Goal: Task Accomplishment & Management: Manage account settings

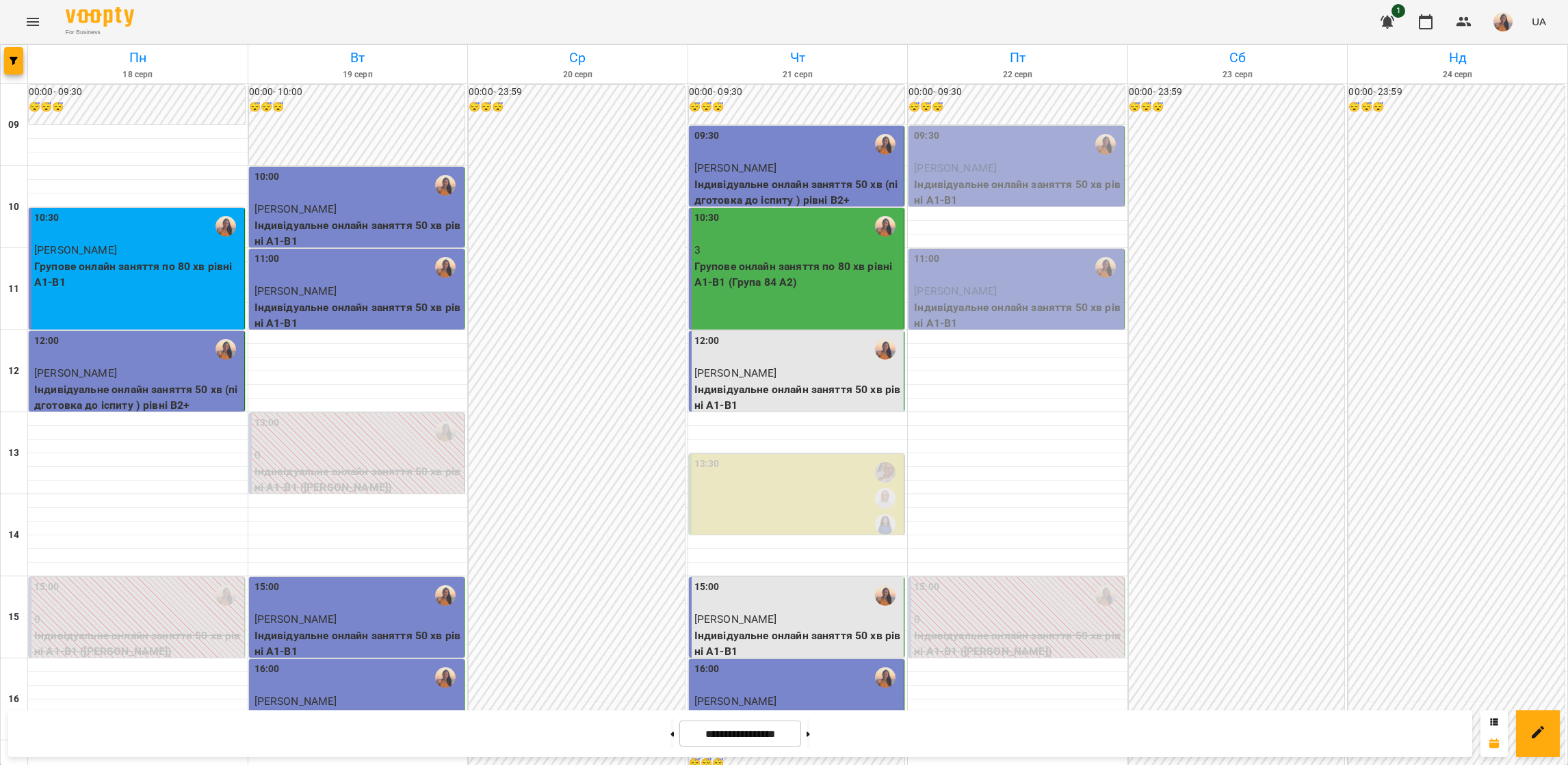
click at [988, 160] on p "[PERSON_NAME]" at bounding box center [1017, 168] width 207 height 16
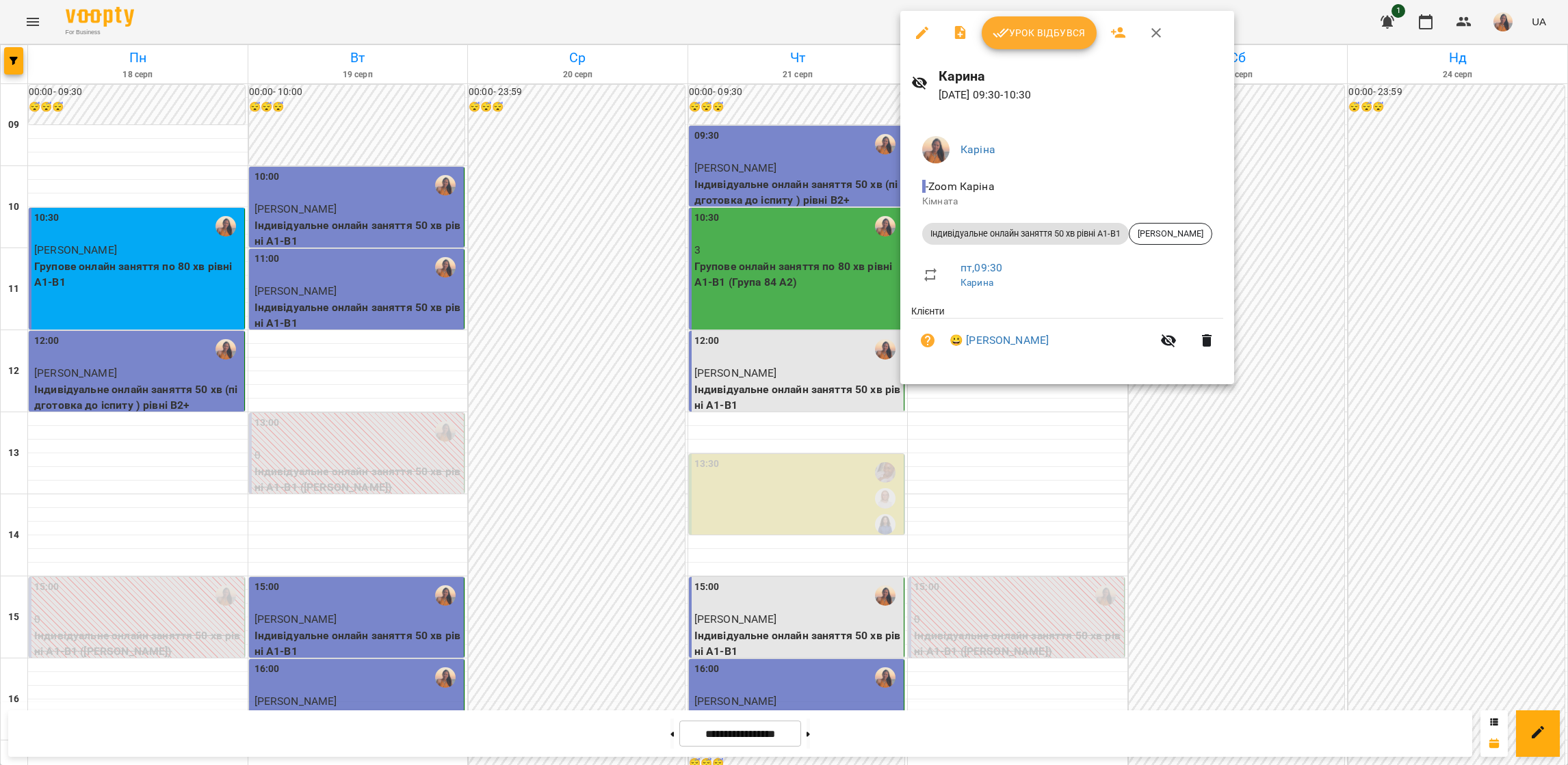
click at [1037, 39] on span "Урок відбувся" at bounding box center [1039, 32] width 93 height 16
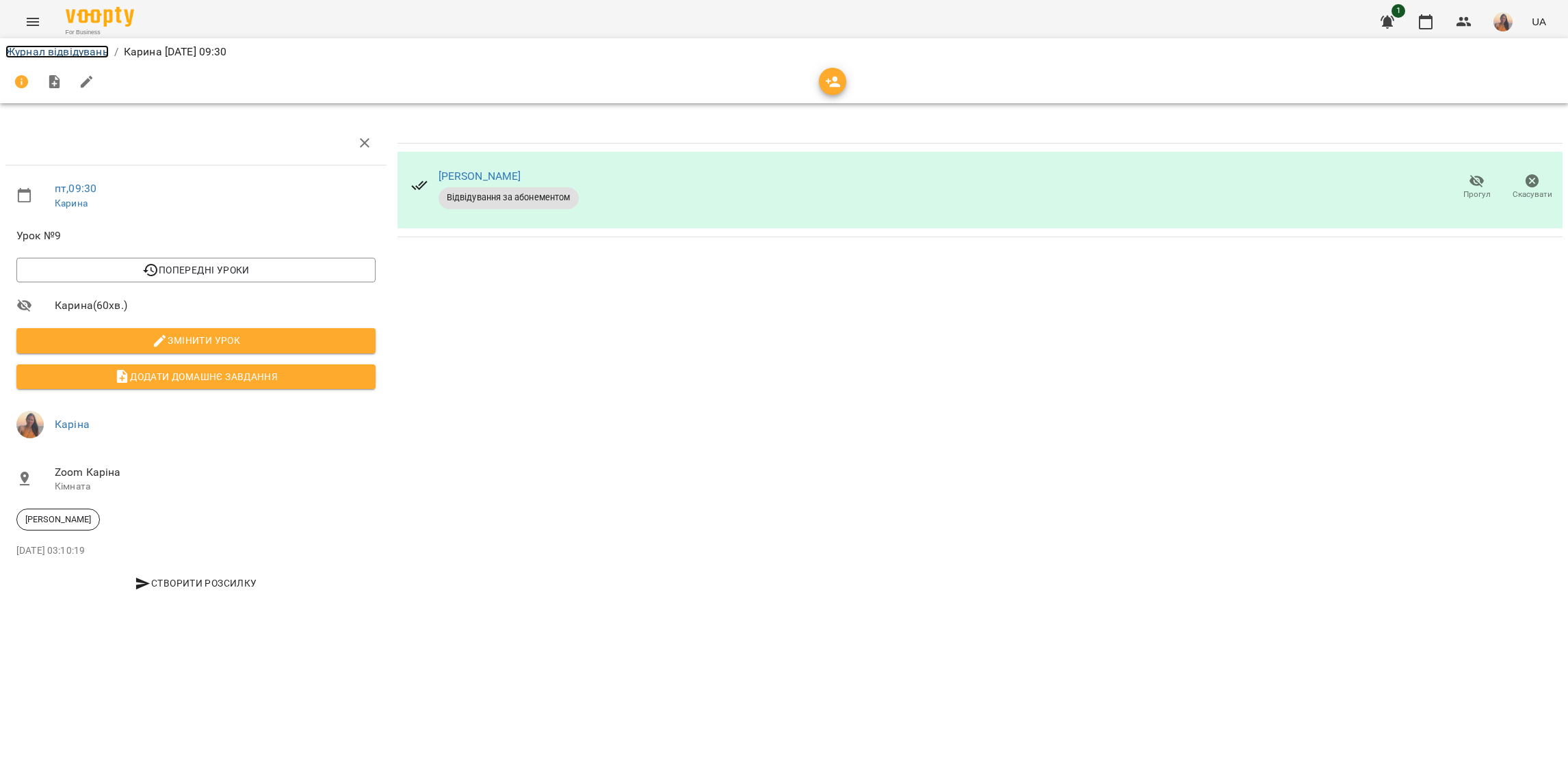
click at [77, 53] on link "Журнал відвідувань" at bounding box center [57, 52] width 103 height 13
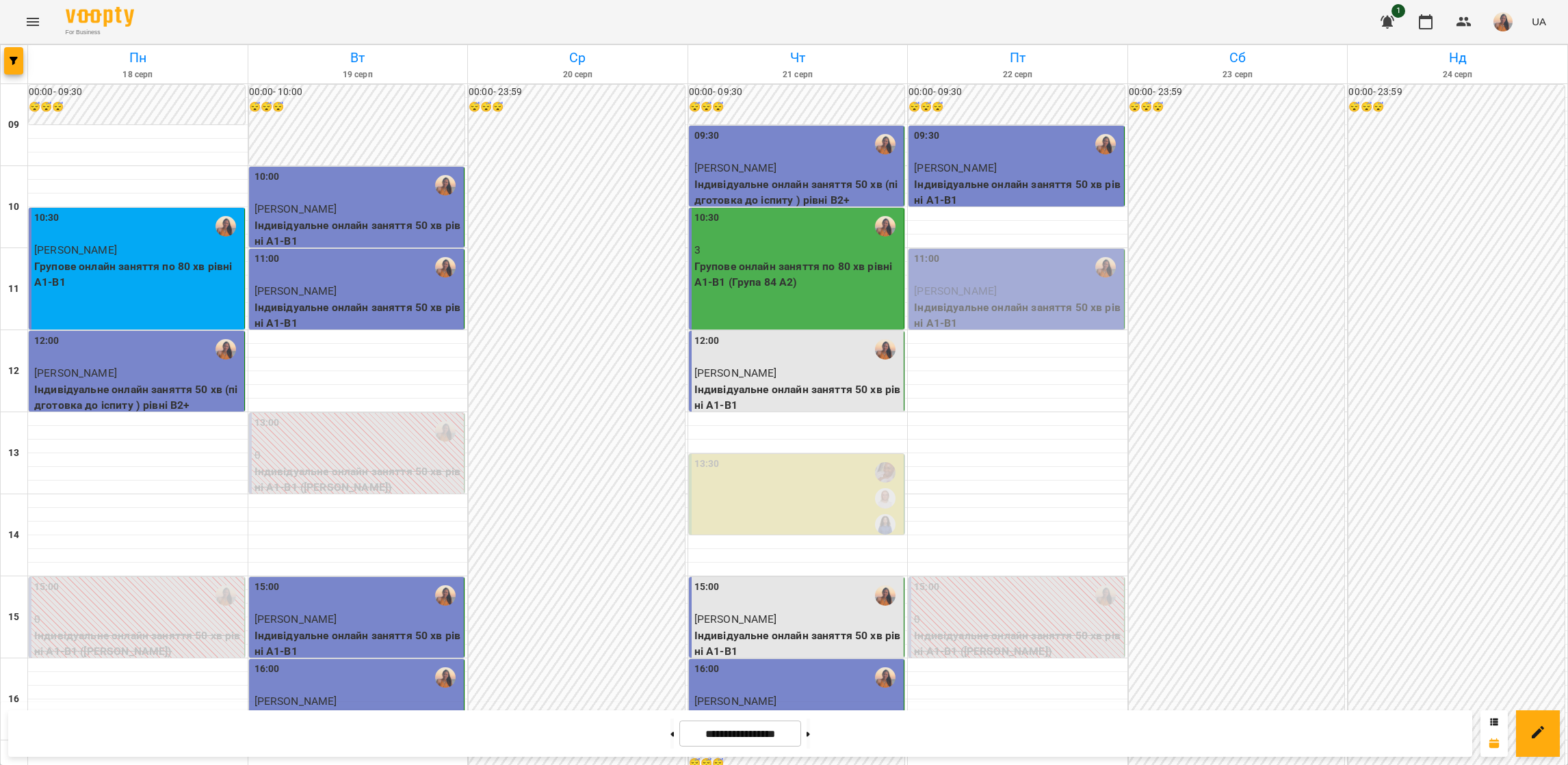
scroll to position [205, 0]
click at [810, 729] on button at bounding box center [808, 734] width 4 height 30
type input "**********"
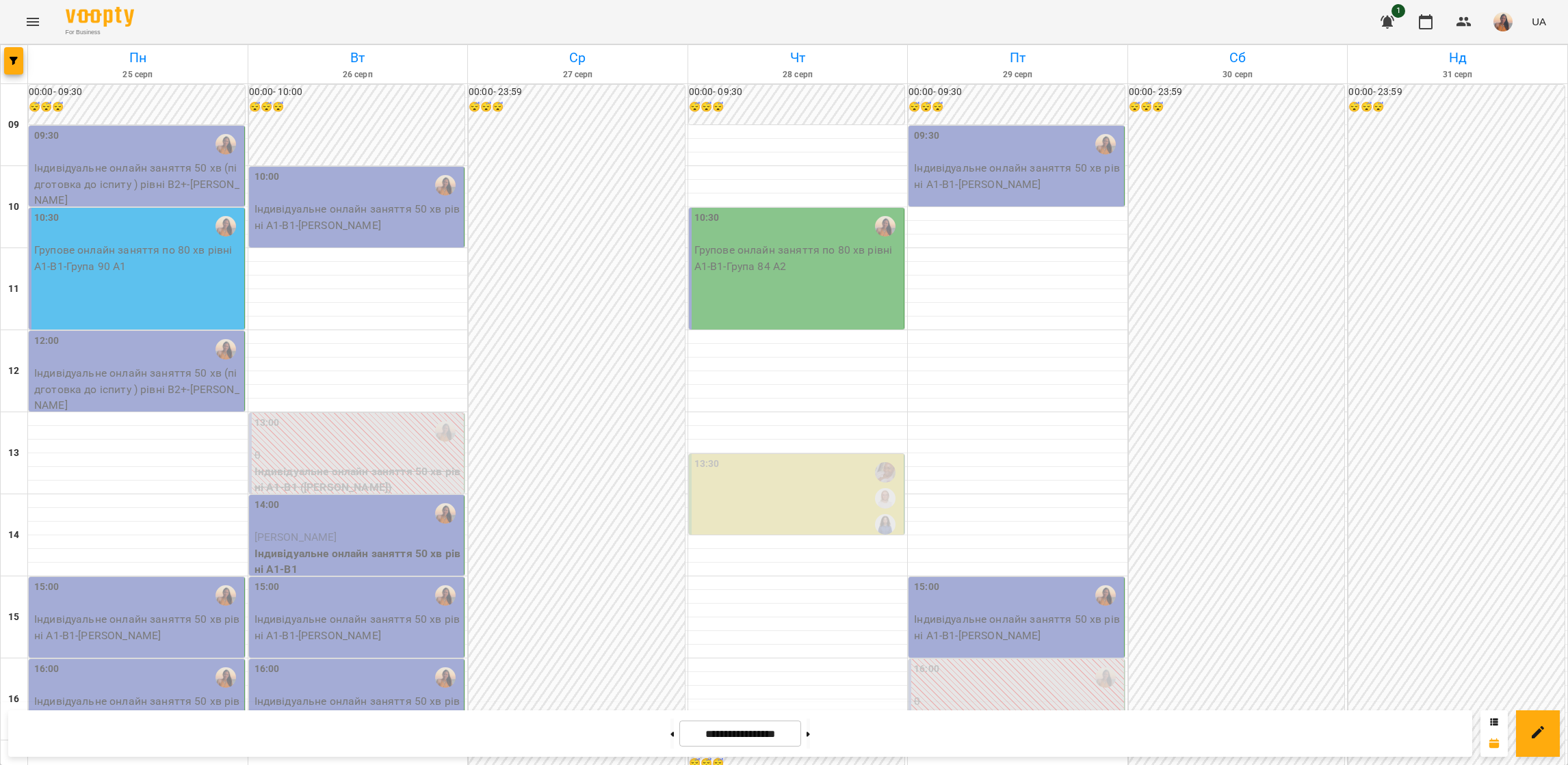
scroll to position [0, 0]
click at [670, 731] on button at bounding box center [672, 734] width 4 height 30
type input "**********"
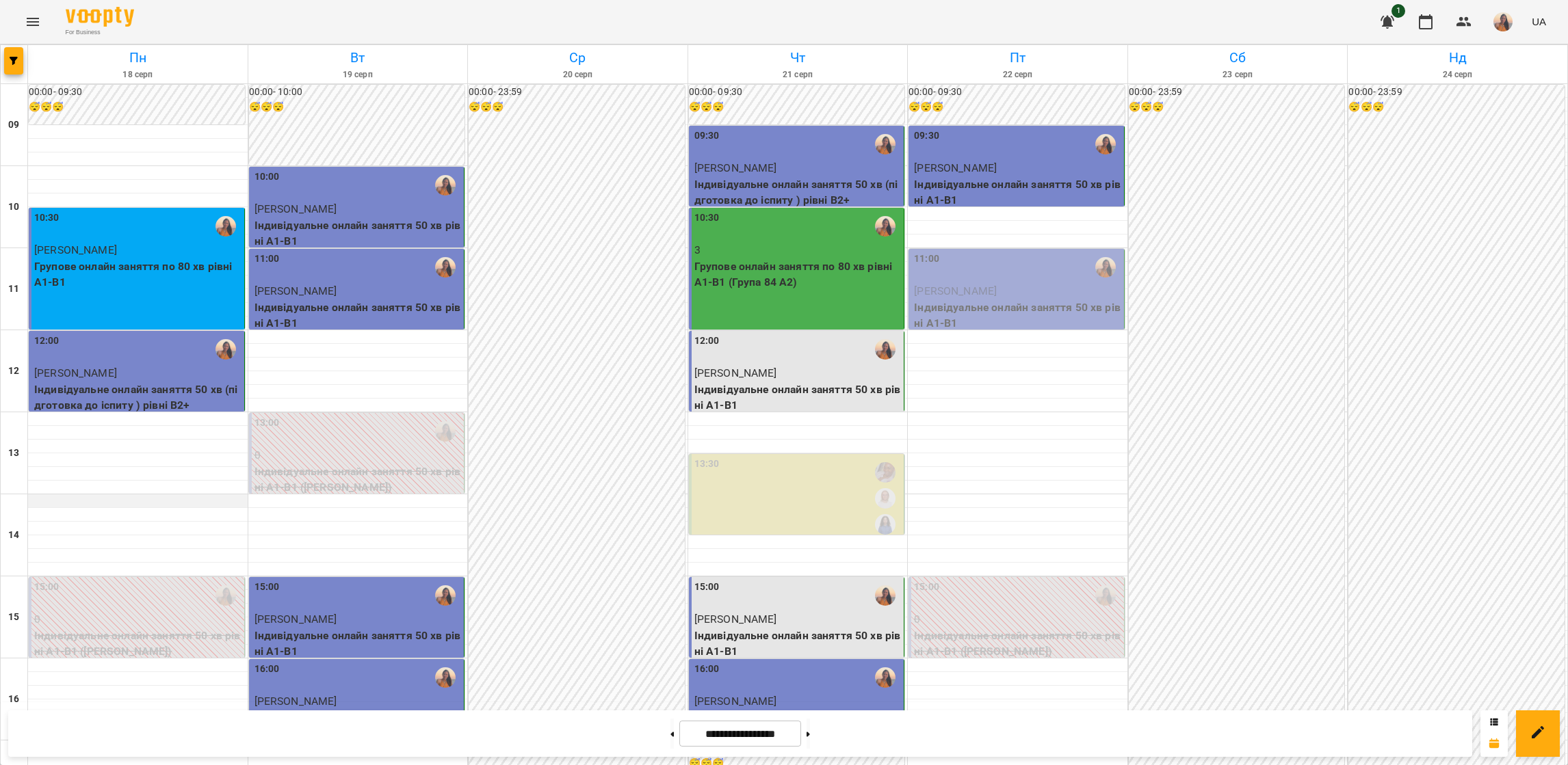
scroll to position [0, 0]
click at [984, 280] on div "11:00" at bounding box center [1017, 268] width 207 height 31
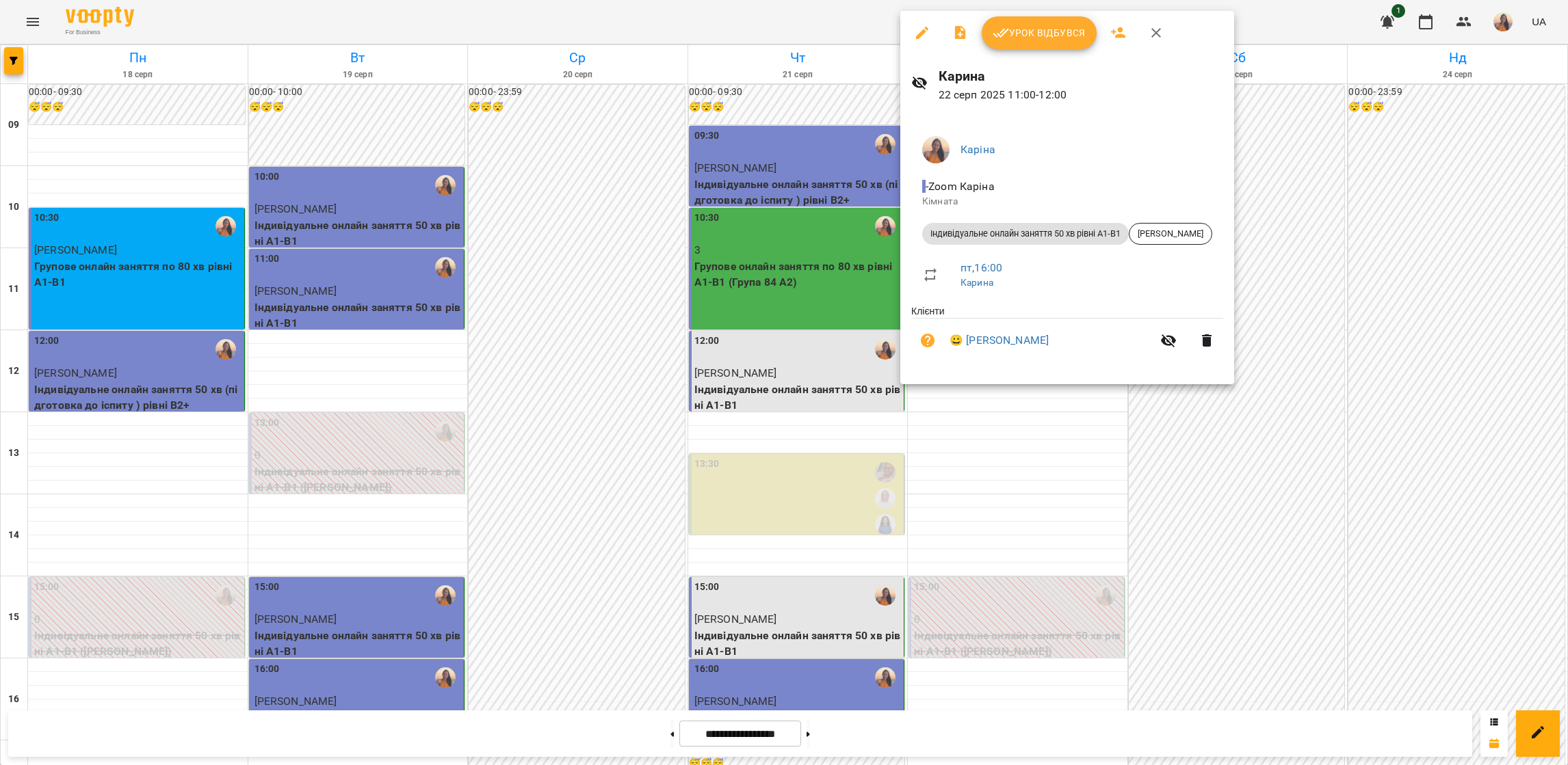
click at [1002, 28] on icon "button" at bounding box center [1000, 32] width 16 height 16
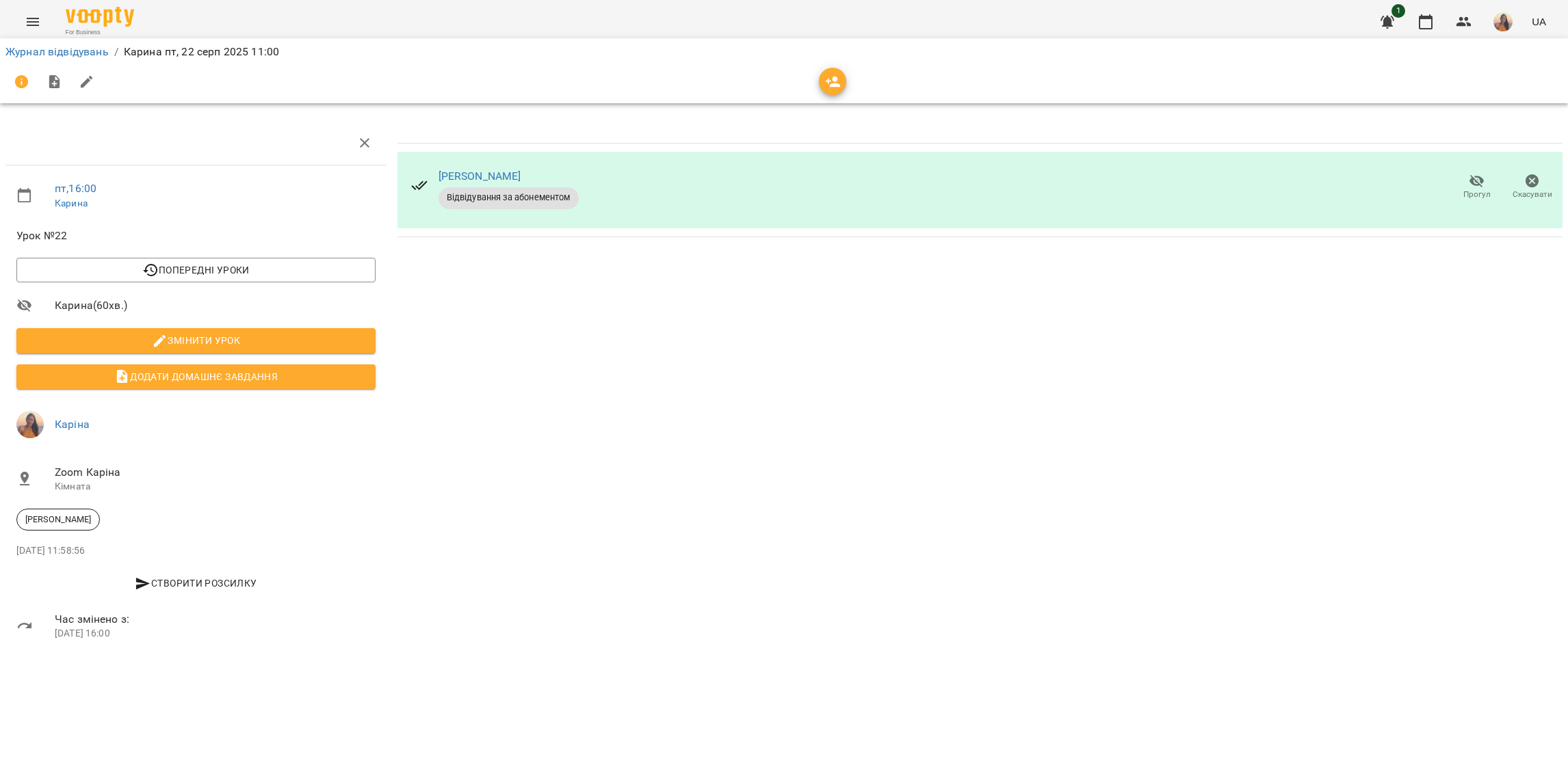
click at [1501, 28] on img "button" at bounding box center [1503, 21] width 19 height 19
click at [1492, 49] on span "Каріна" at bounding box center [1509, 52] width 87 height 16
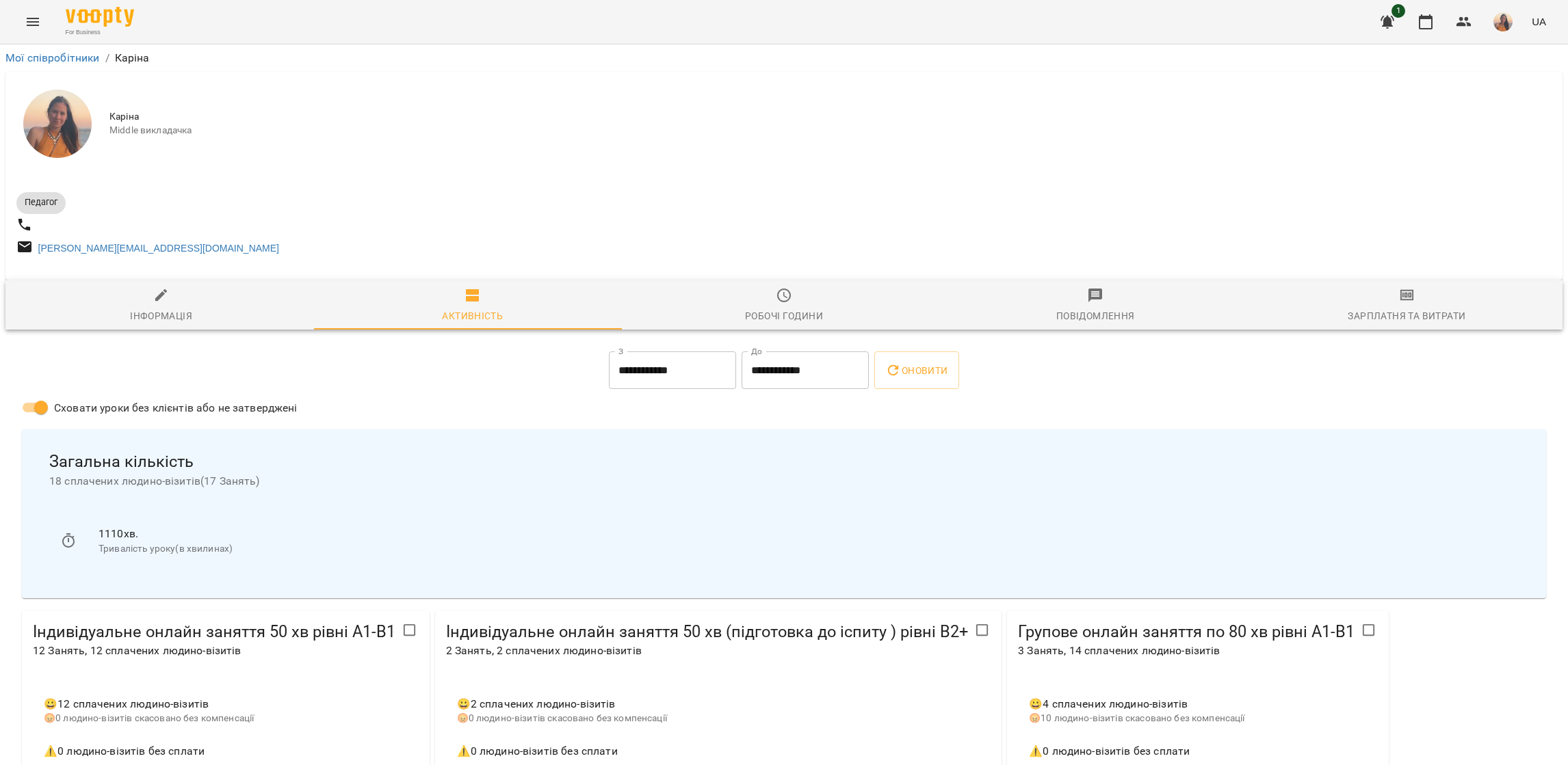
click at [32, 21] on icon "Menu" at bounding box center [32, 21] width 16 height 16
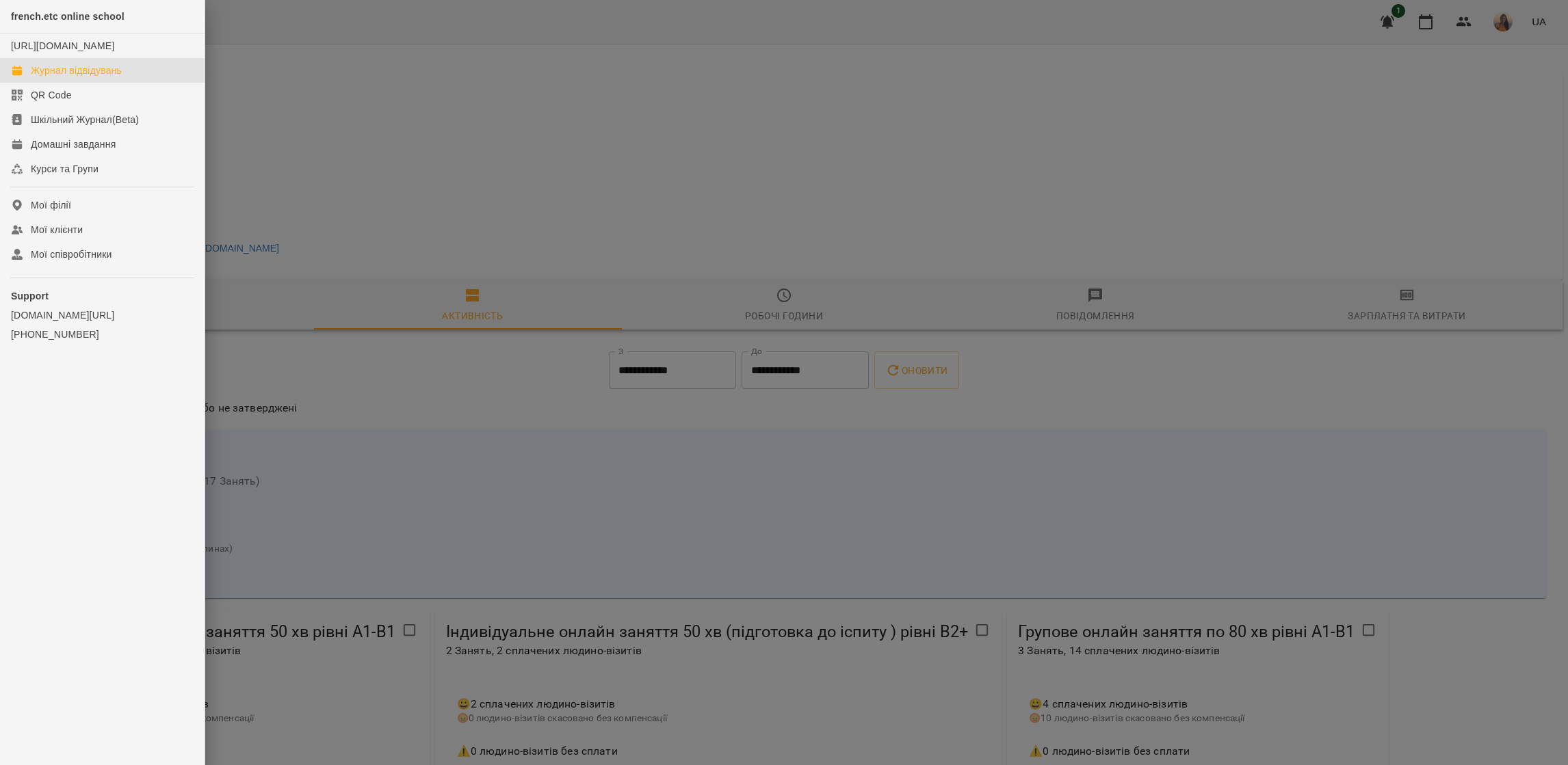
click at [80, 77] on div "Журнал відвідувань" at bounding box center [76, 70] width 91 height 14
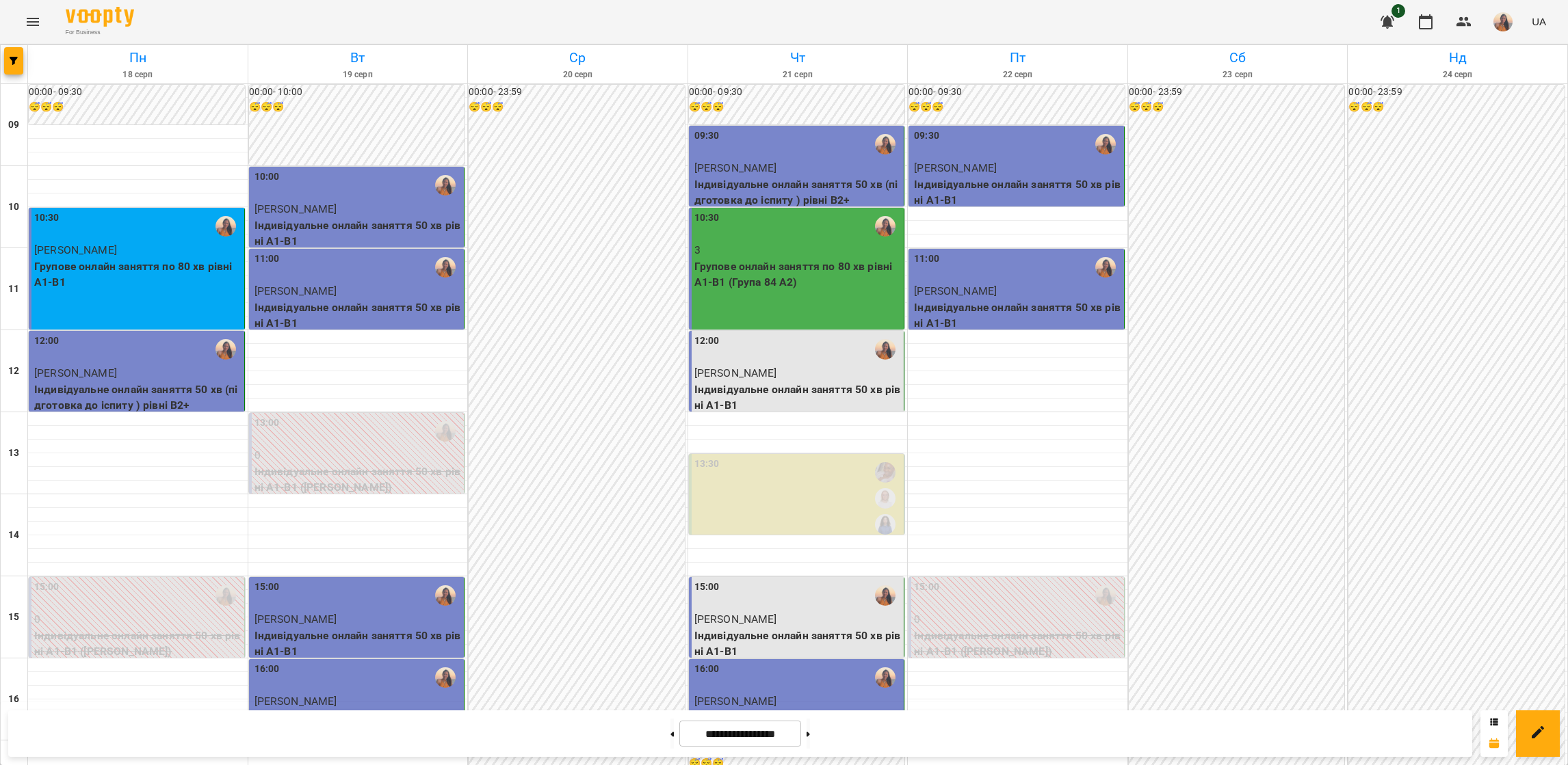
scroll to position [205, 0]
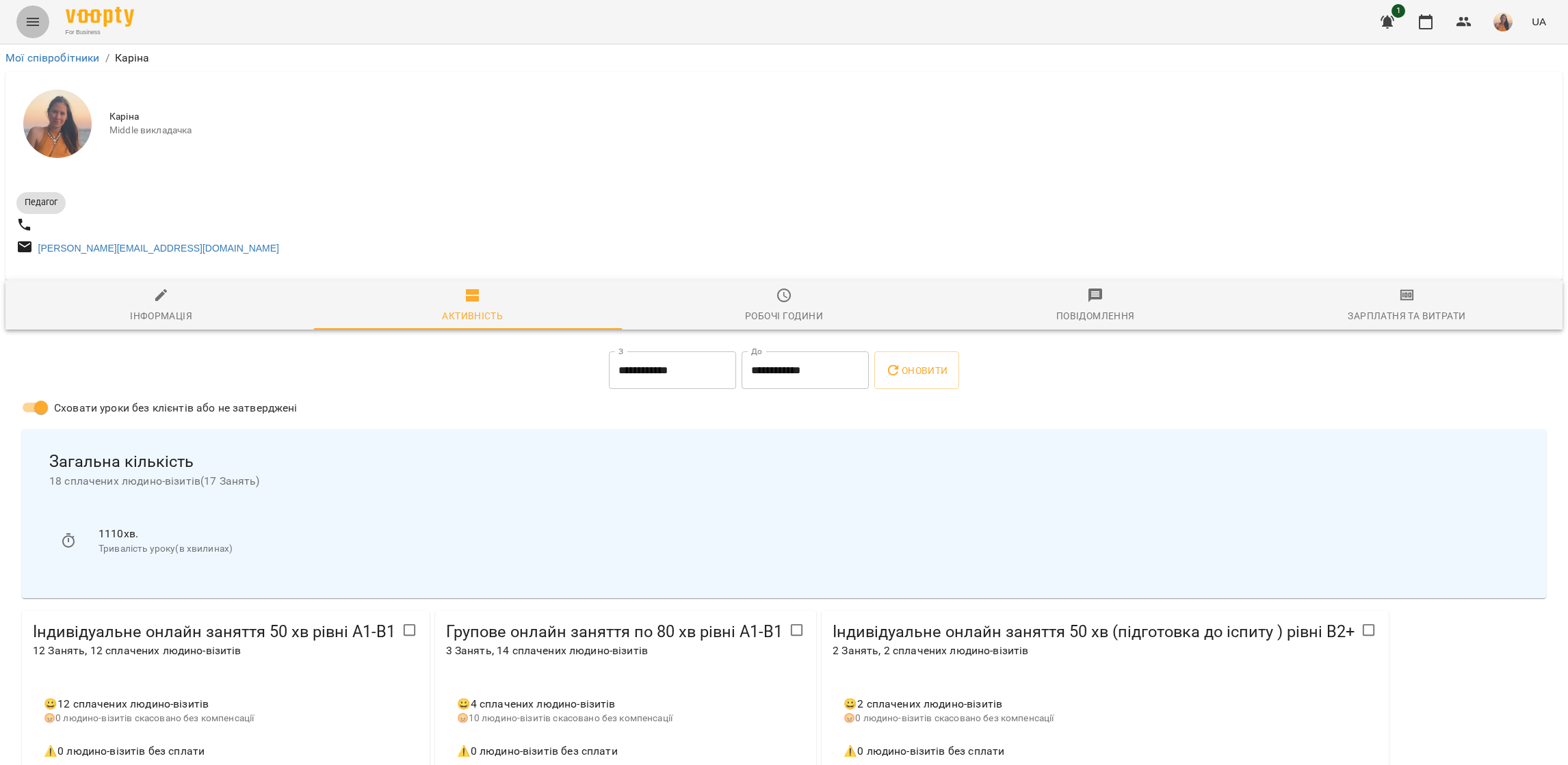
click at [43, 18] on button "Menu" at bounding box center [33, 22] width 33 height 33
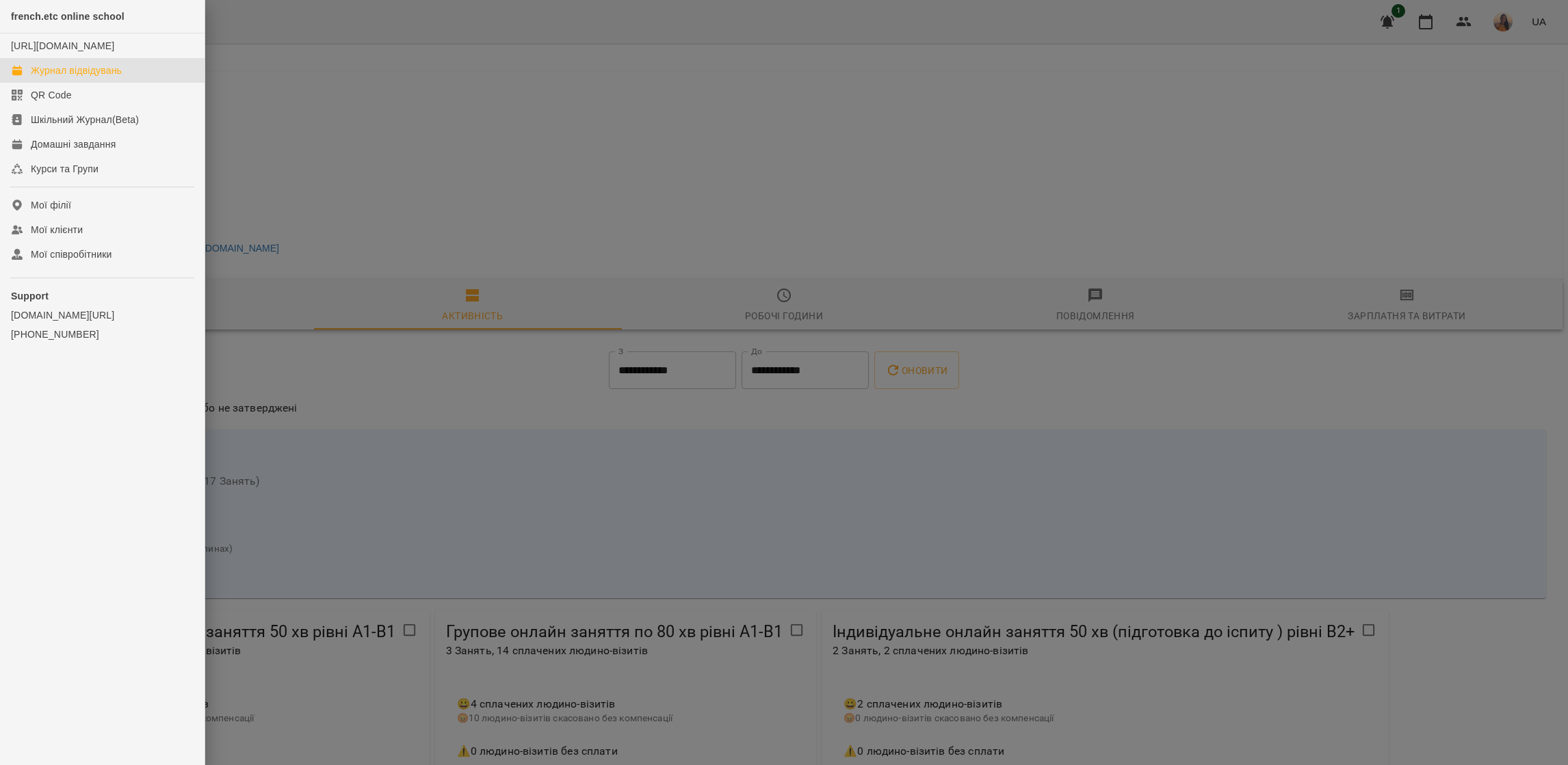
click at [87, 77] on div "Журнал відвідувань" at bounding box center [76, 70] width 91 height 14
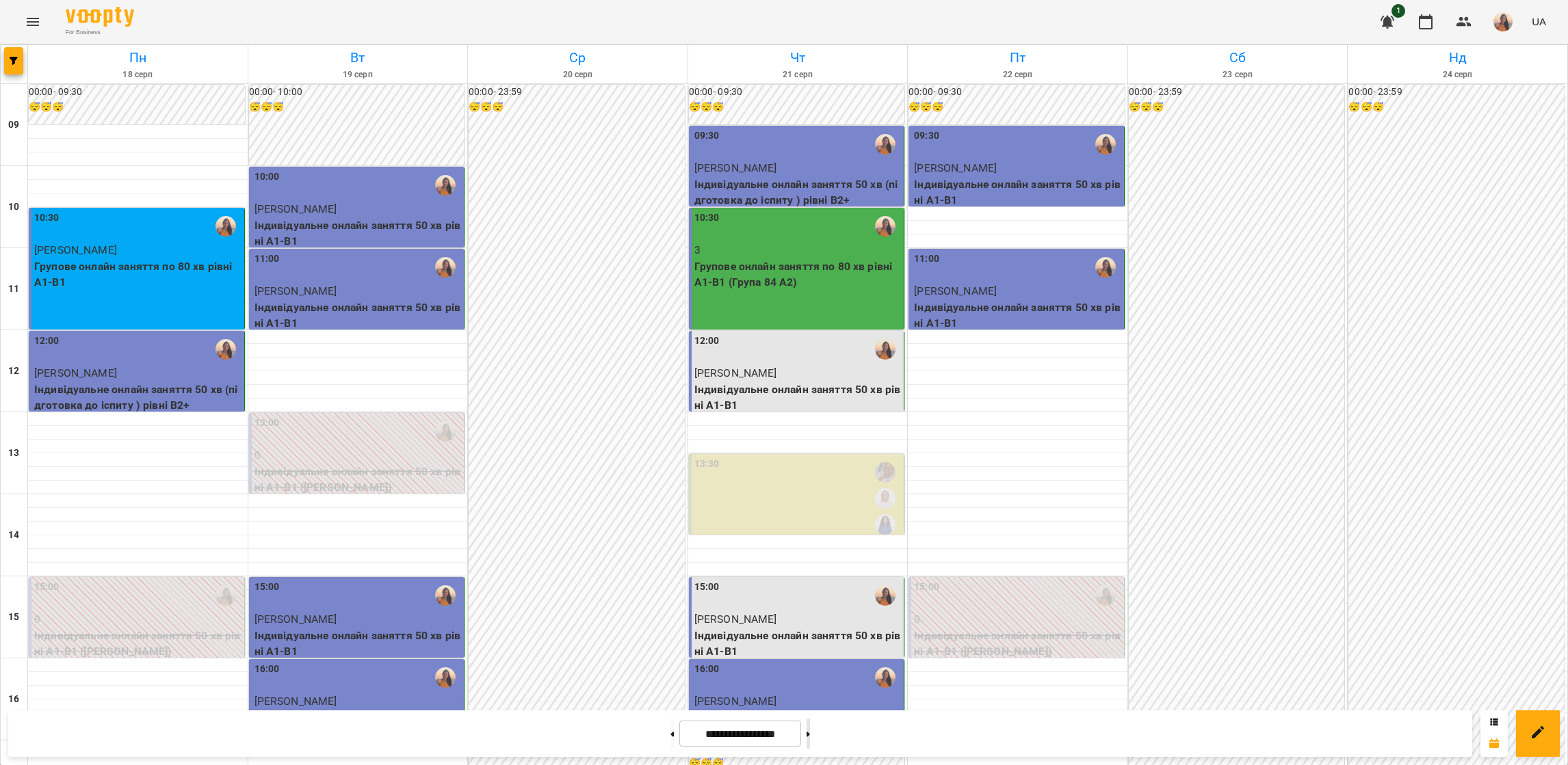
click at [810, 733] on button at bounding box center [808, 734] width 4 height 30
type input "**********"
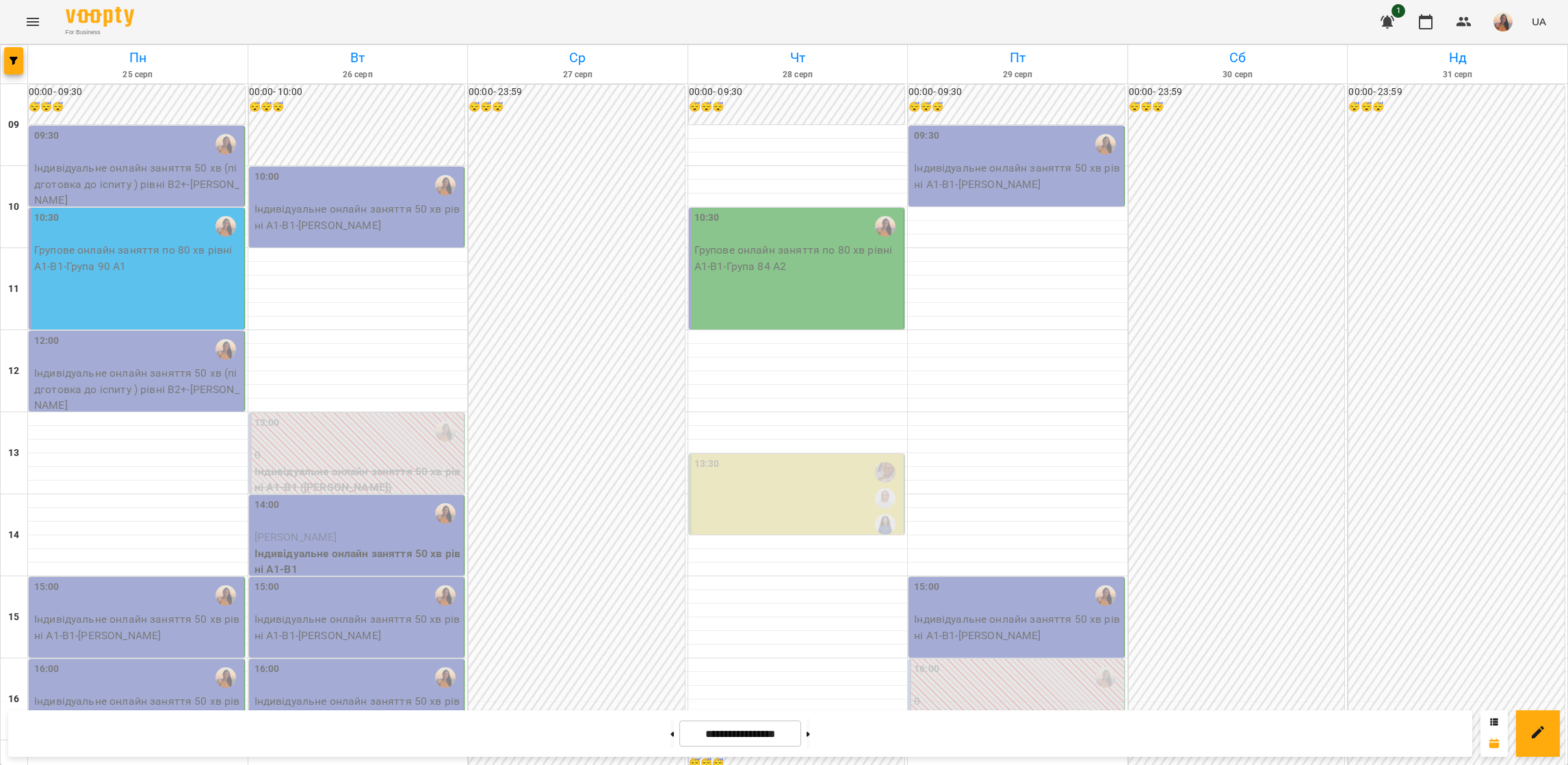
click at [125, 151] on div "09:30" at bounding box center [137, 145] width 207 height 31
